Goal: Find specific page/section: Find specific page/section

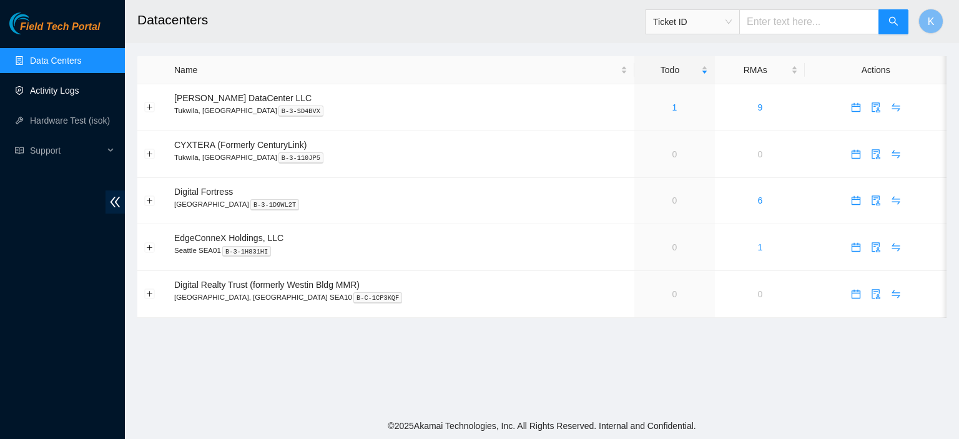
click at [49, 86] on link "Activity Logs" at bounding box center [54, 91] width 49 height 10
